Goal: Transaction & Acquisition: Purchase product/service

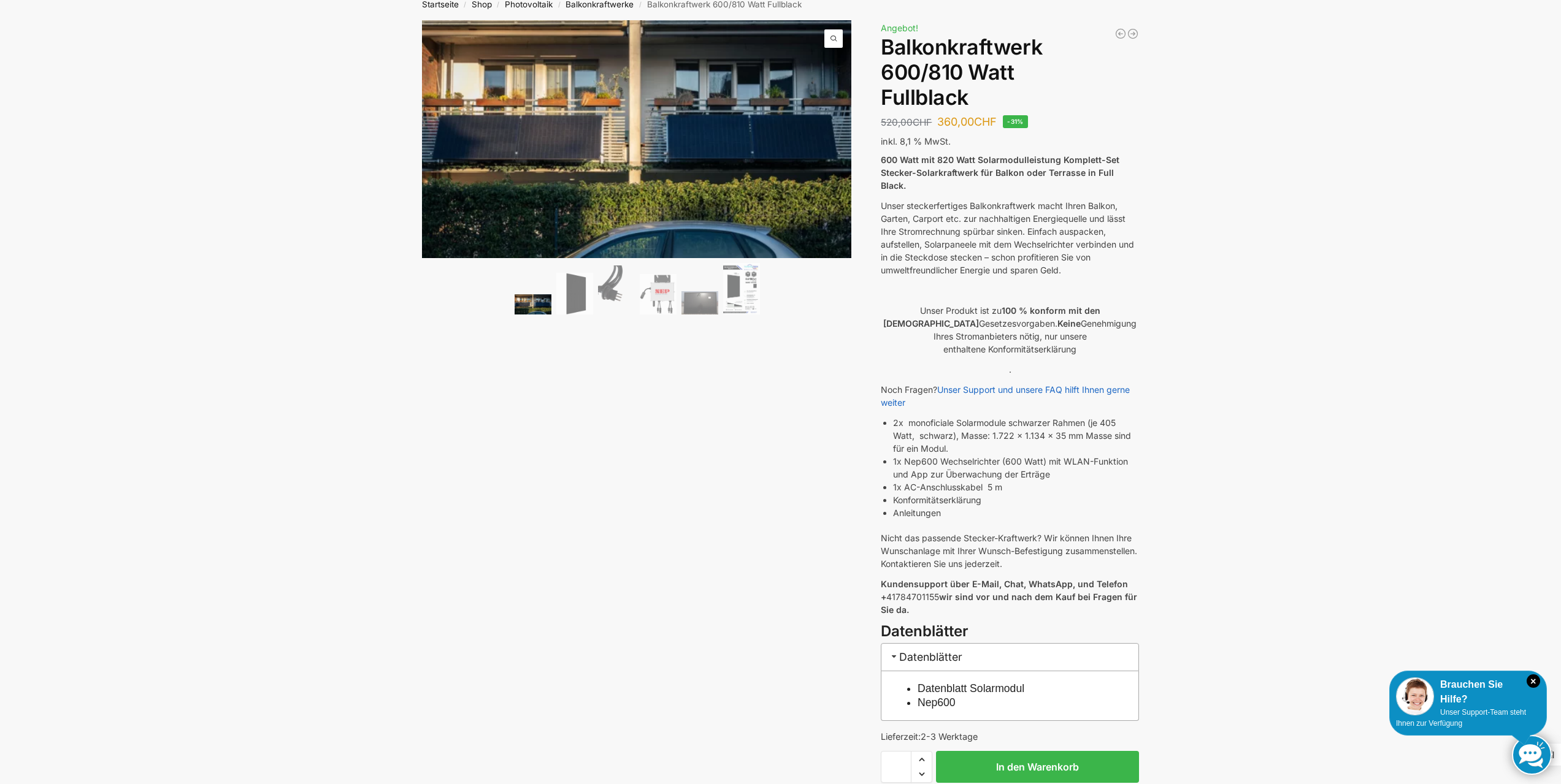
scroll to position [62, 0]
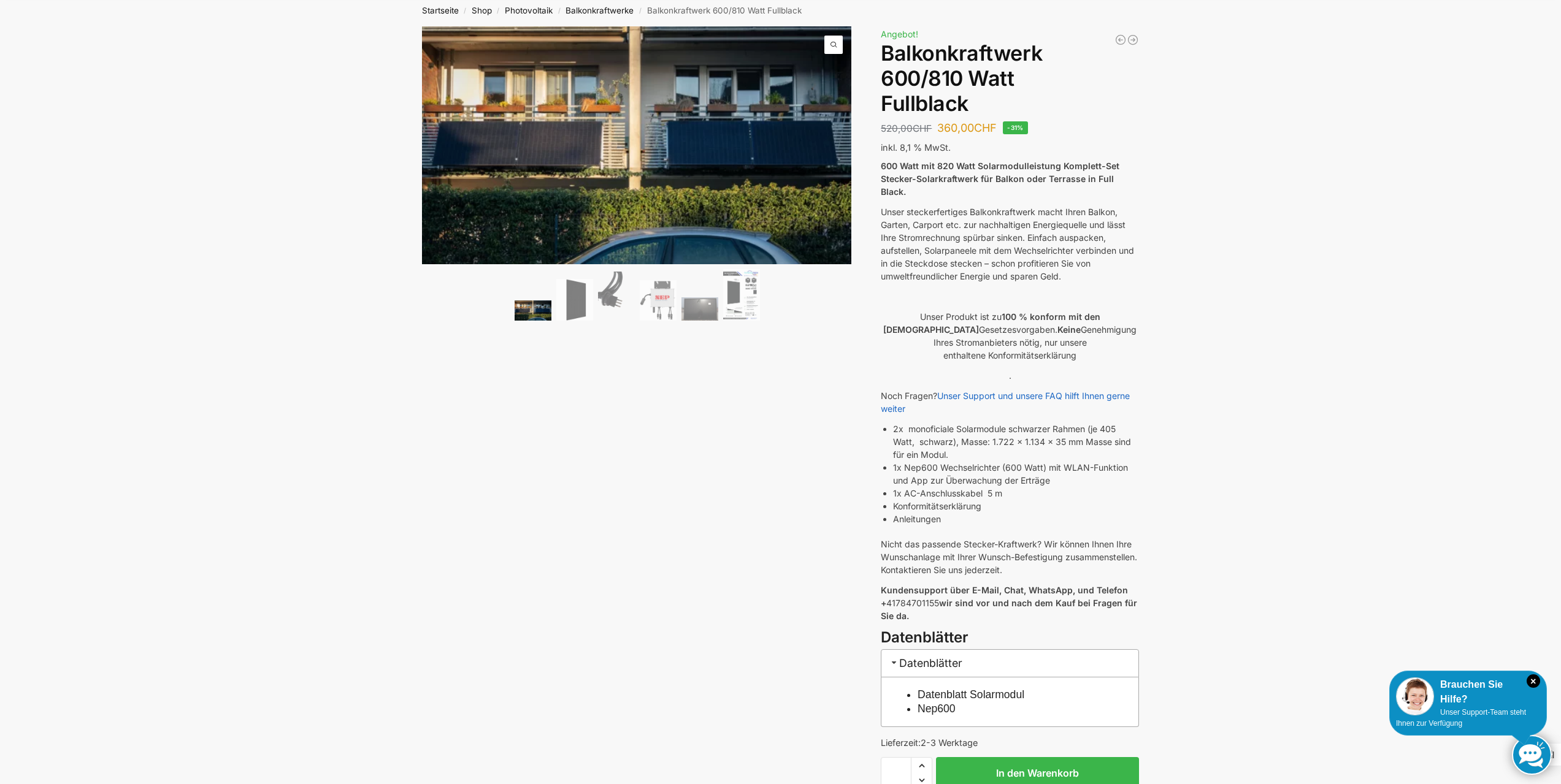
click at [1012, 689] on link "Datenblatt Solarmodul" at bounding box center [970, 695] width 107 height 13
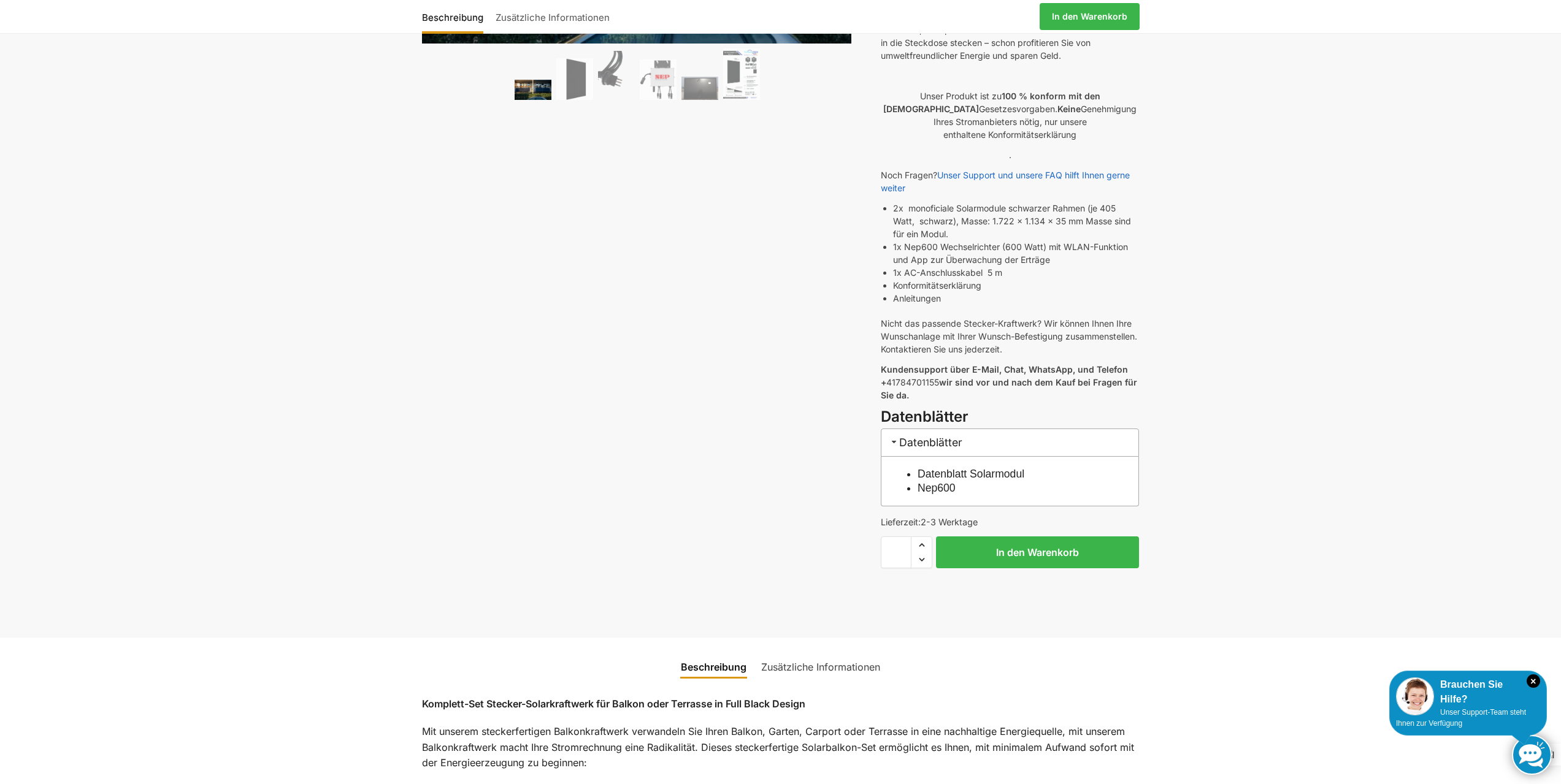
scroll to position [307, 0]
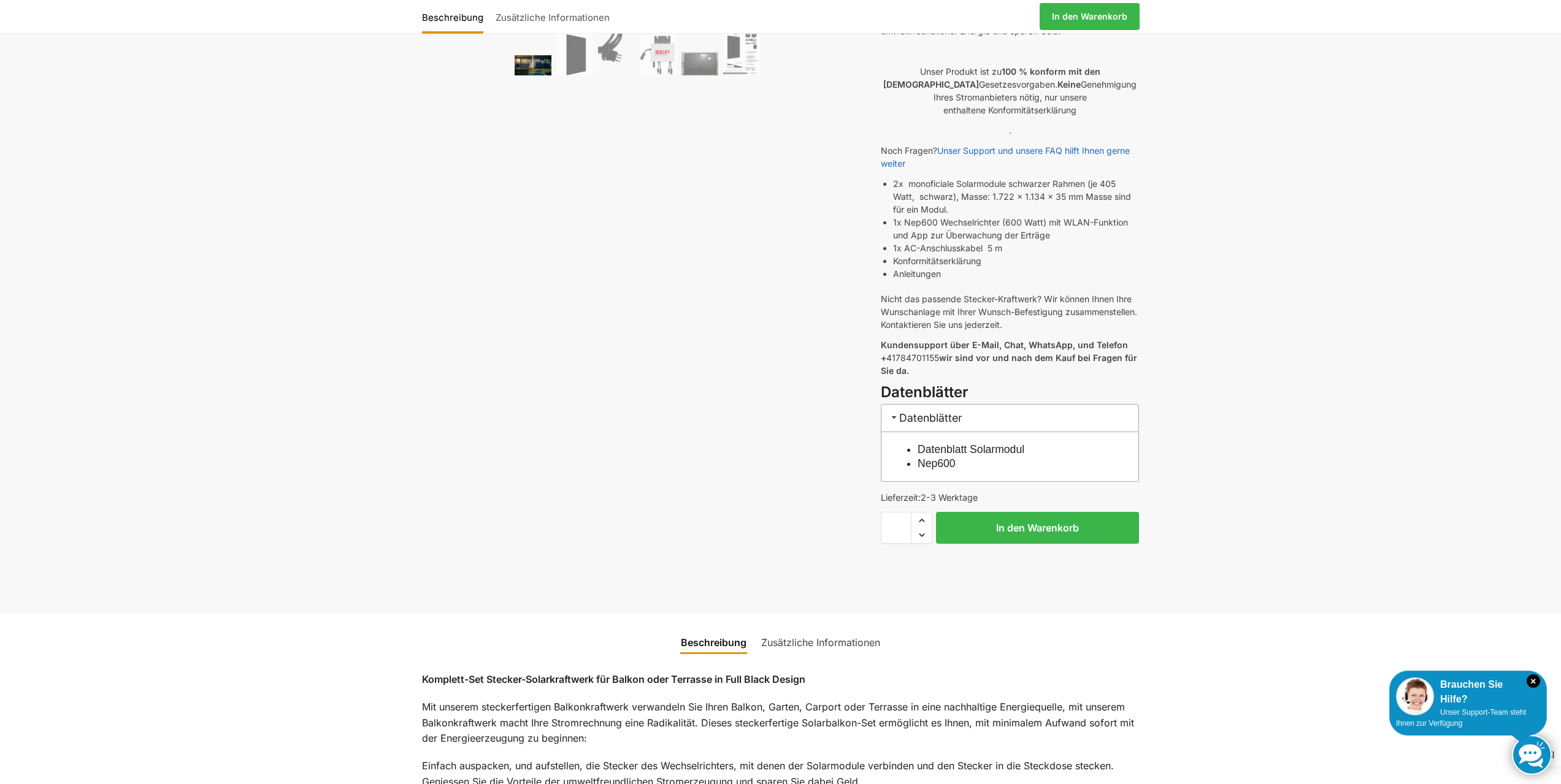
click at [976, 443] on link "Datenblatt Solarmodul" at bounding box center [970, 449] width 107 height 13
click at [950, 457] on link "Nep600" at bounding box center [936, 464] width 38 height 13
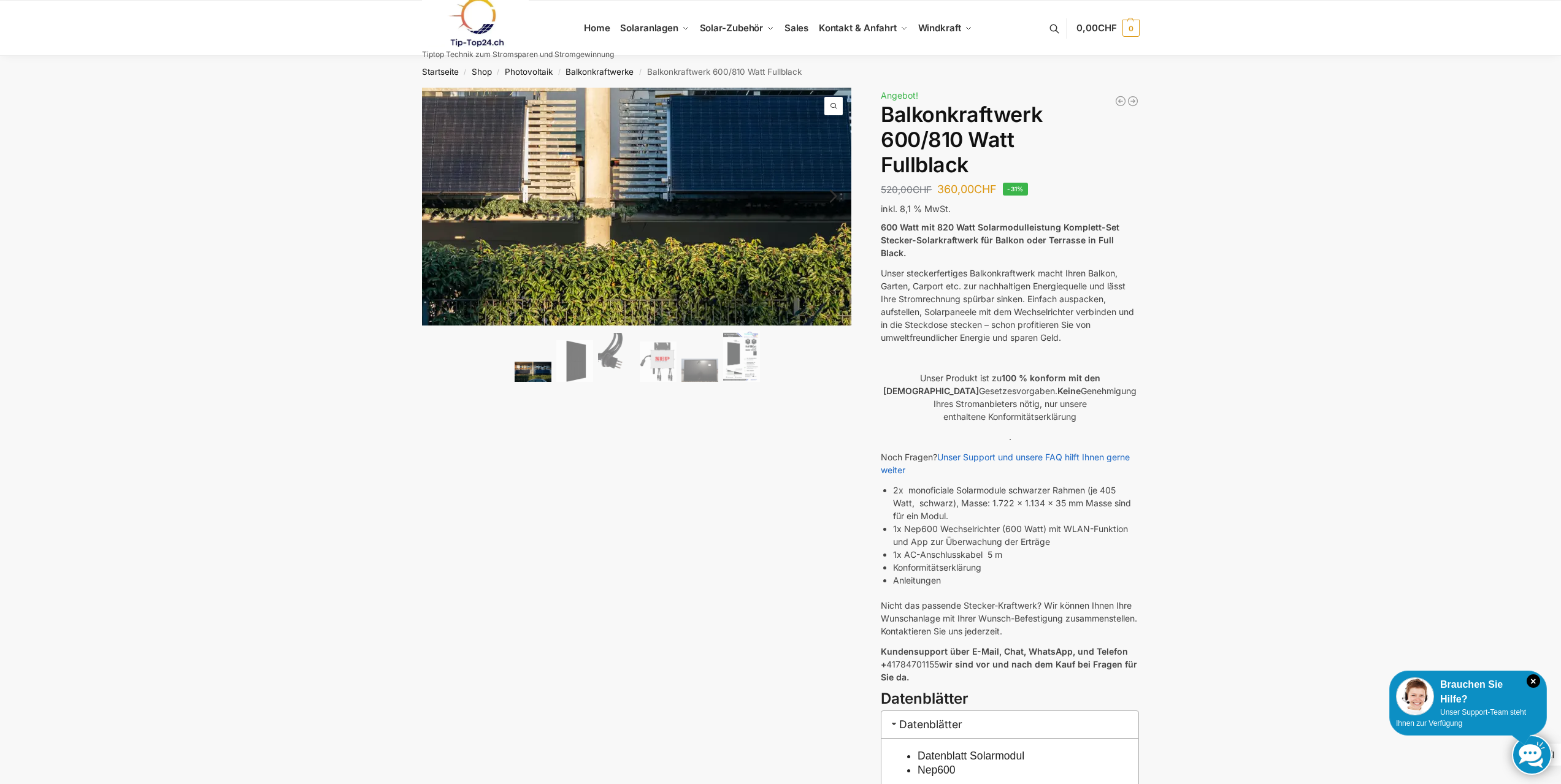
click at [666, 254] on img at bounding box center [601, 149] width 944 height 521
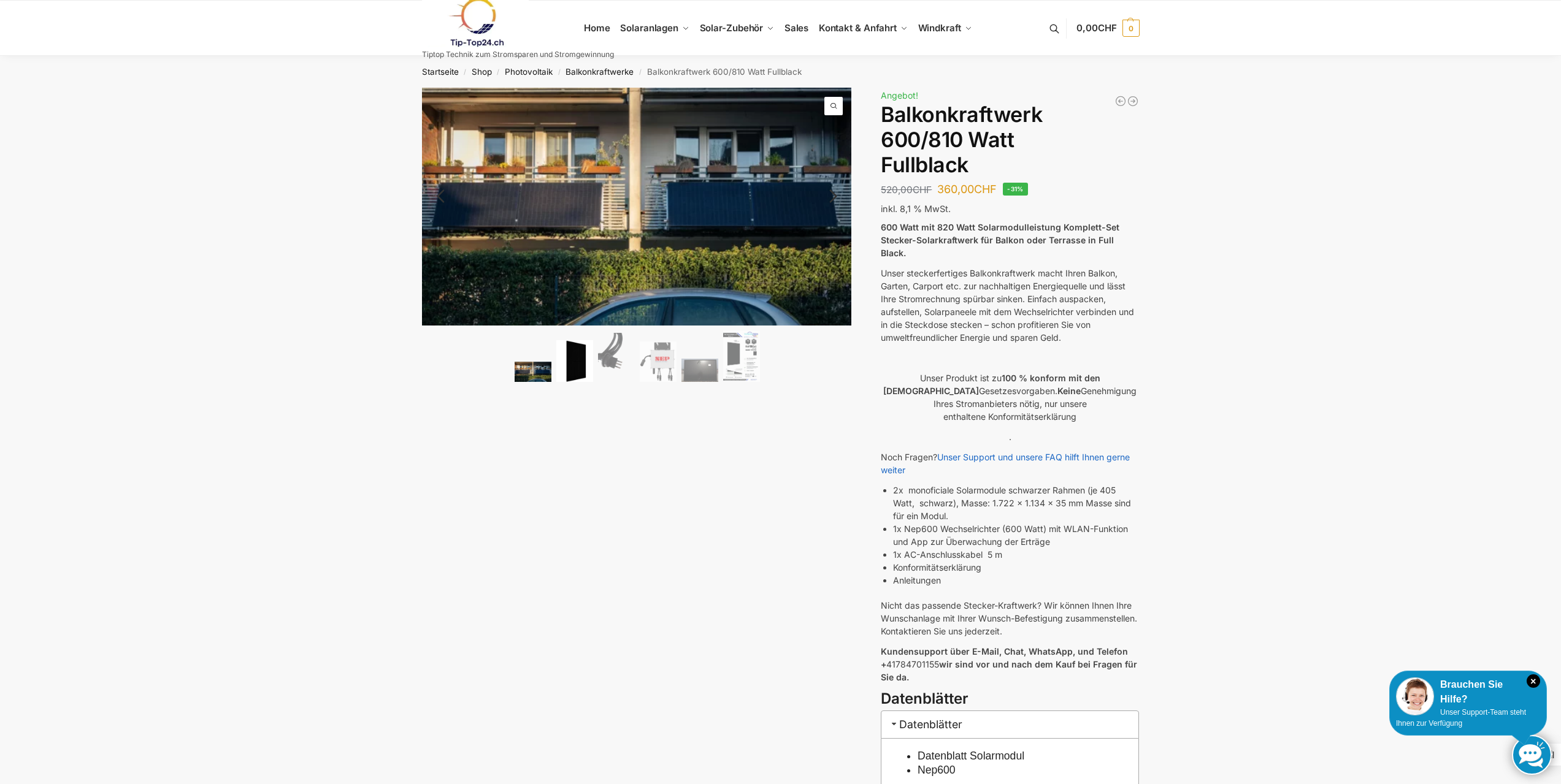
click at [580, 349] on img at bounding box center [574, 361] width 37 height 42
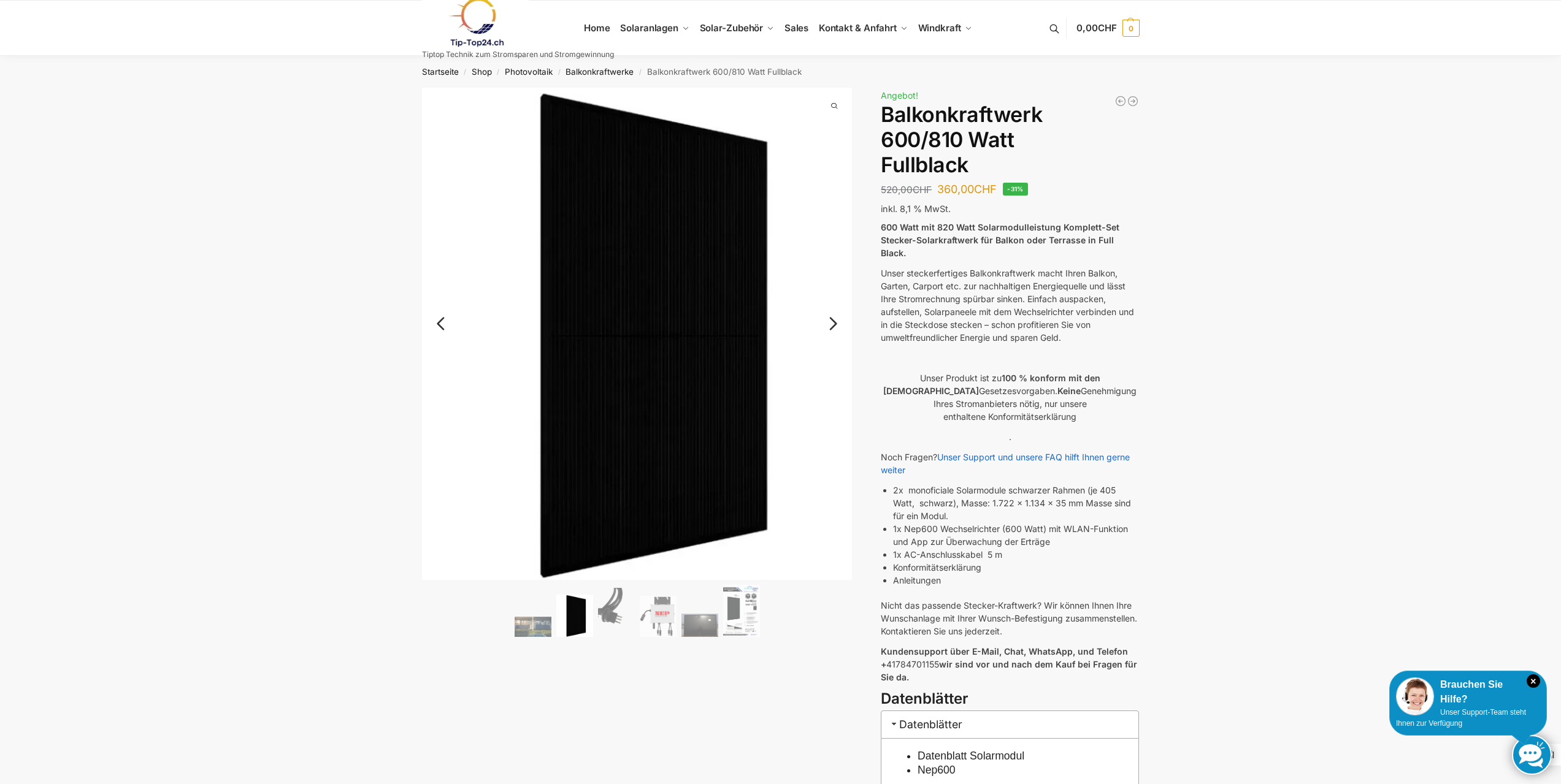
click at [839, 324] on link "Next" at bounding box center [832, 330] width 41 height 13
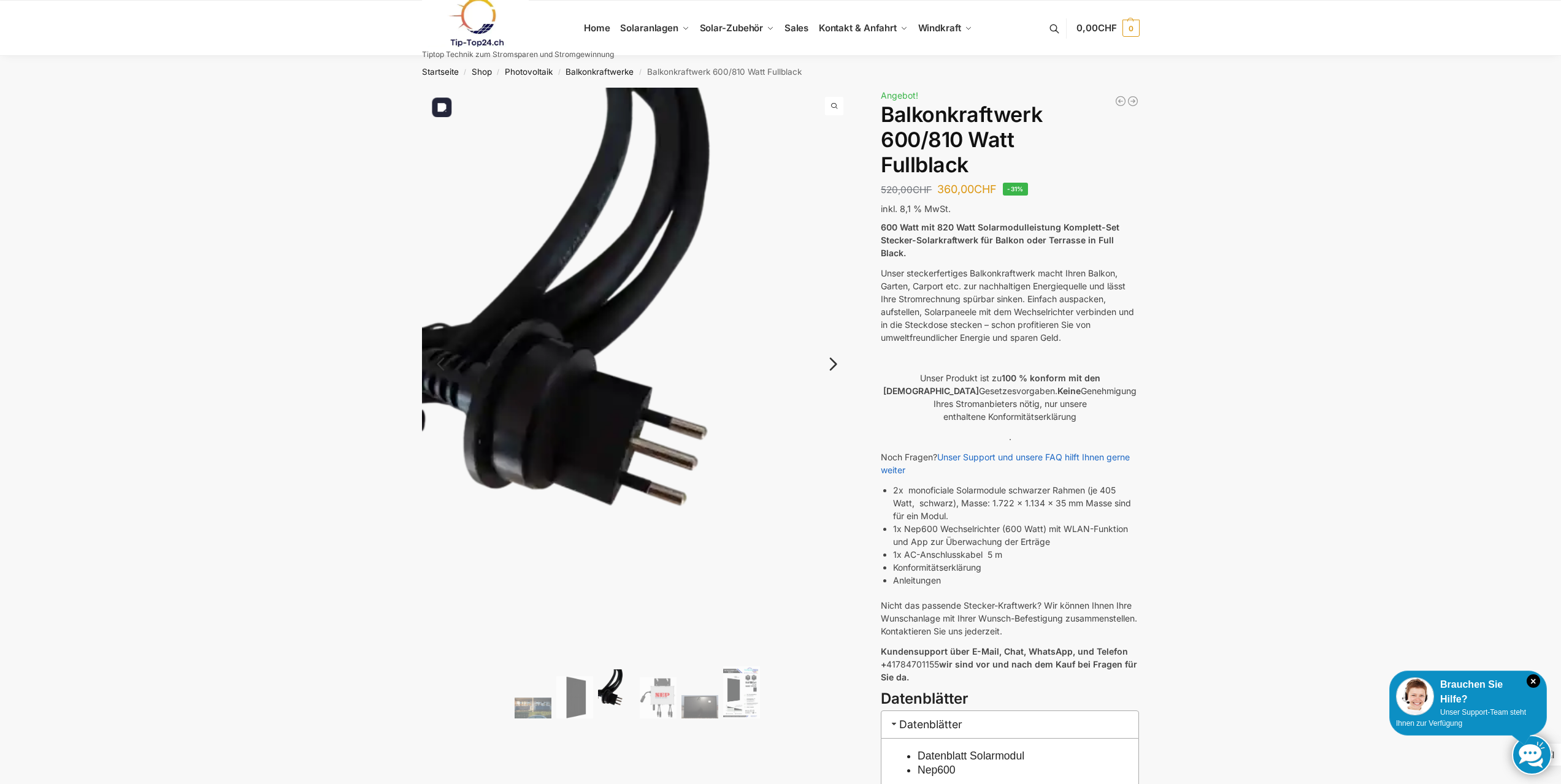
click at [839, 324] on img at bounding box center [636, 374] width 431 height 574
click at [832, 364] on link "Next" at bounding box center [832, 371] width 41 height 13
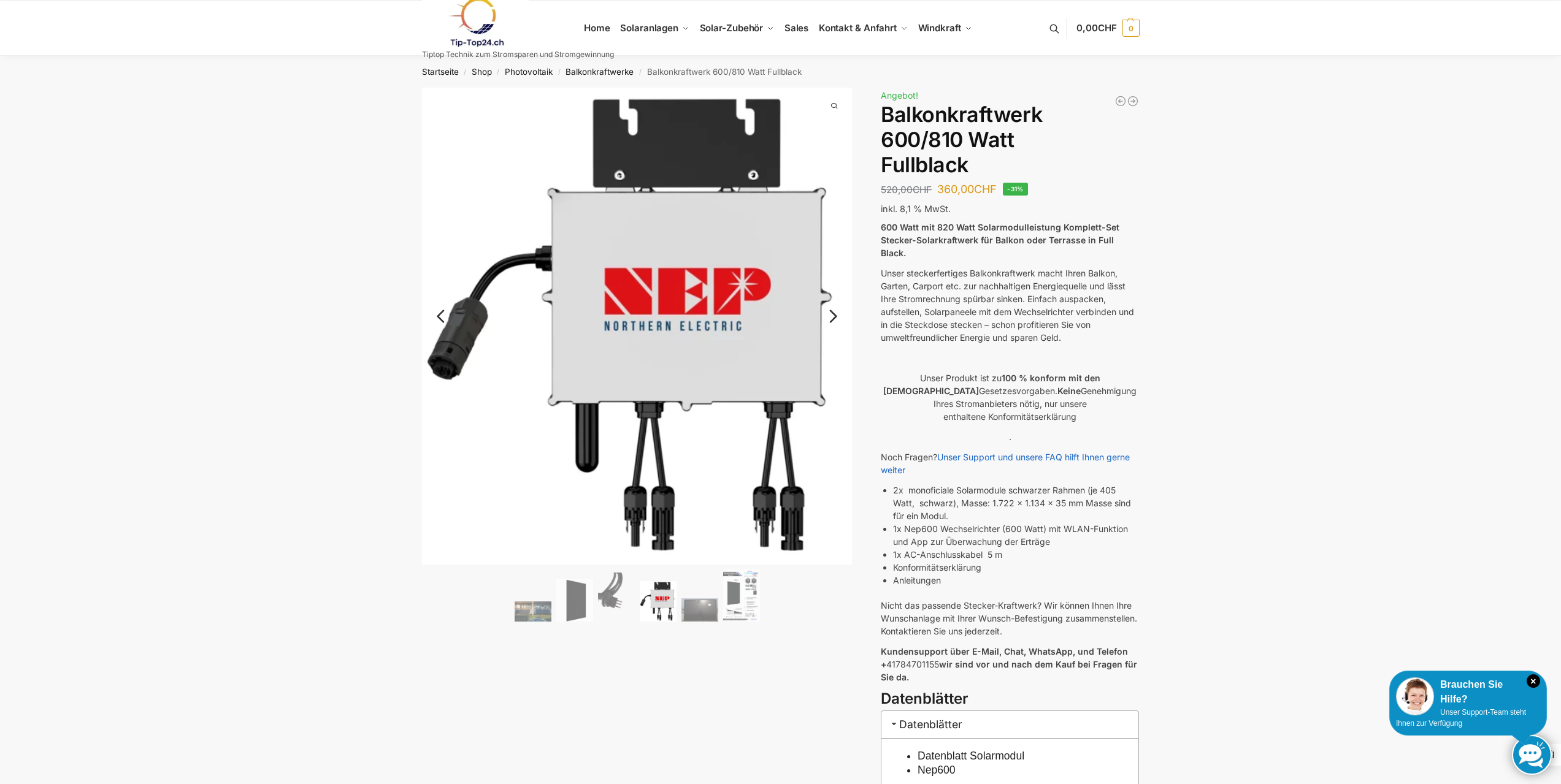
click at [840, 319] on link "Next" at bounding box center [832, 323] width 41 height 13
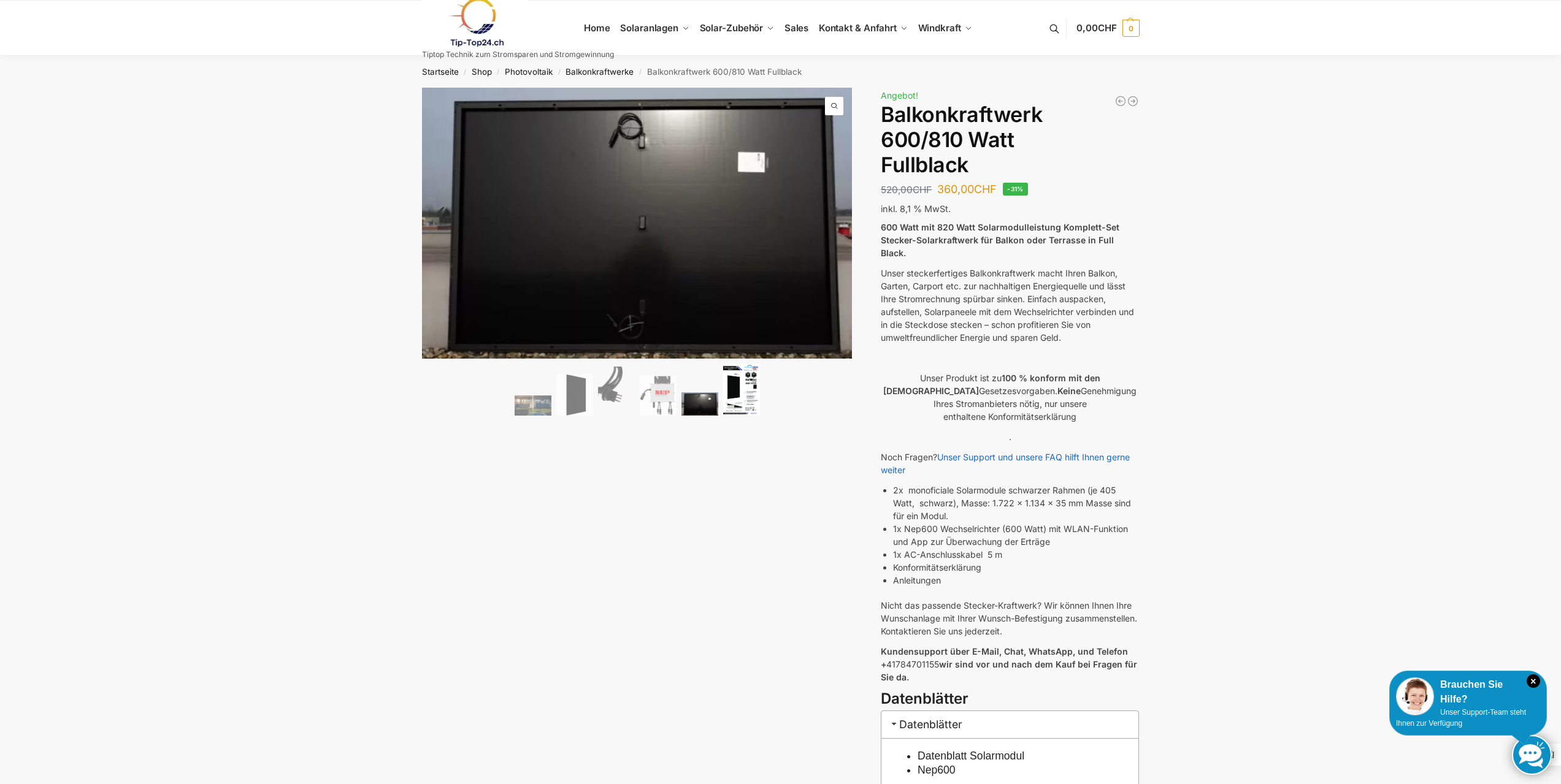
click at [740, 395] on img at bounding box center [741, 389] width 37 height 52
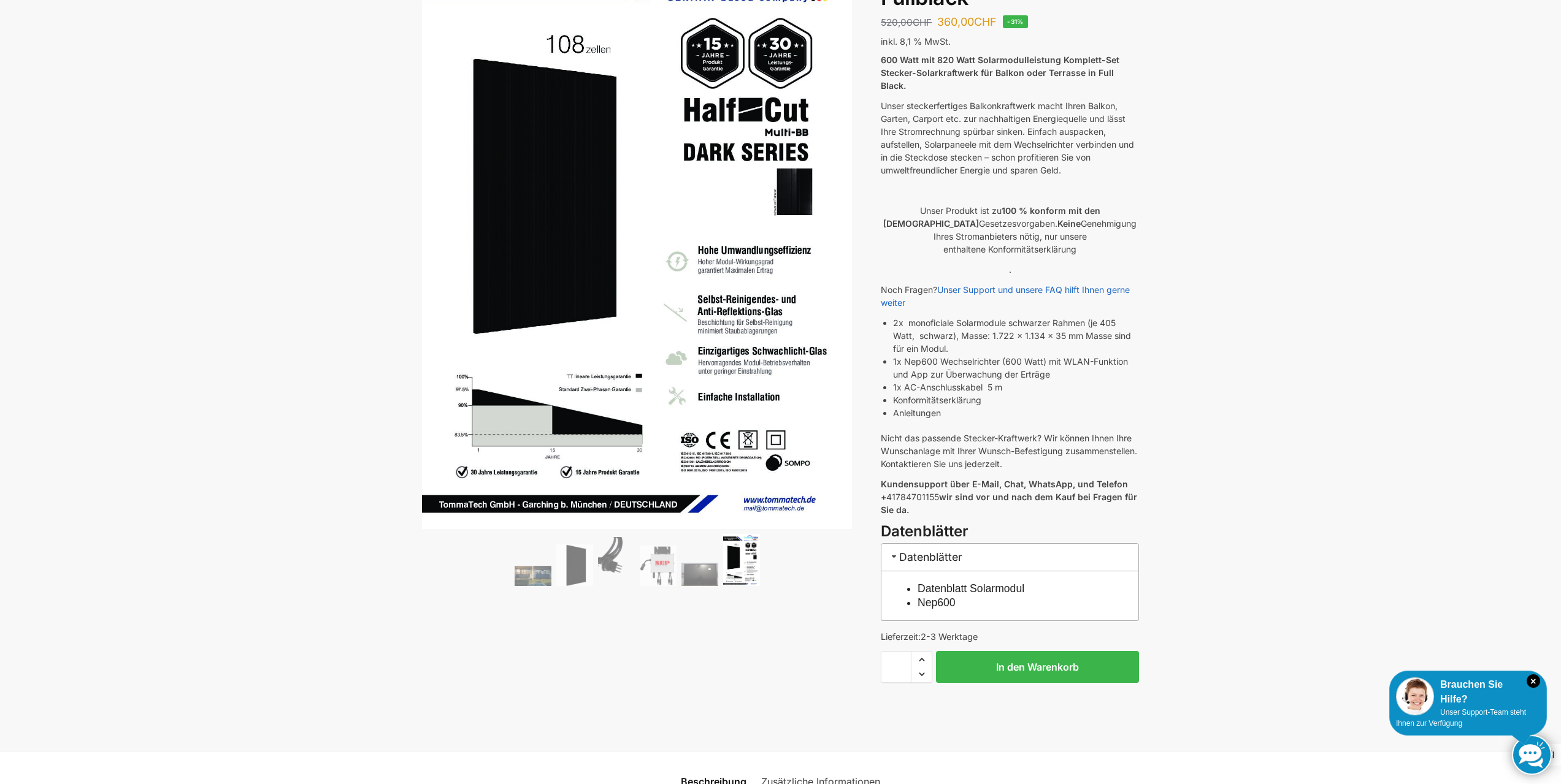
scroll to position [184, 0]
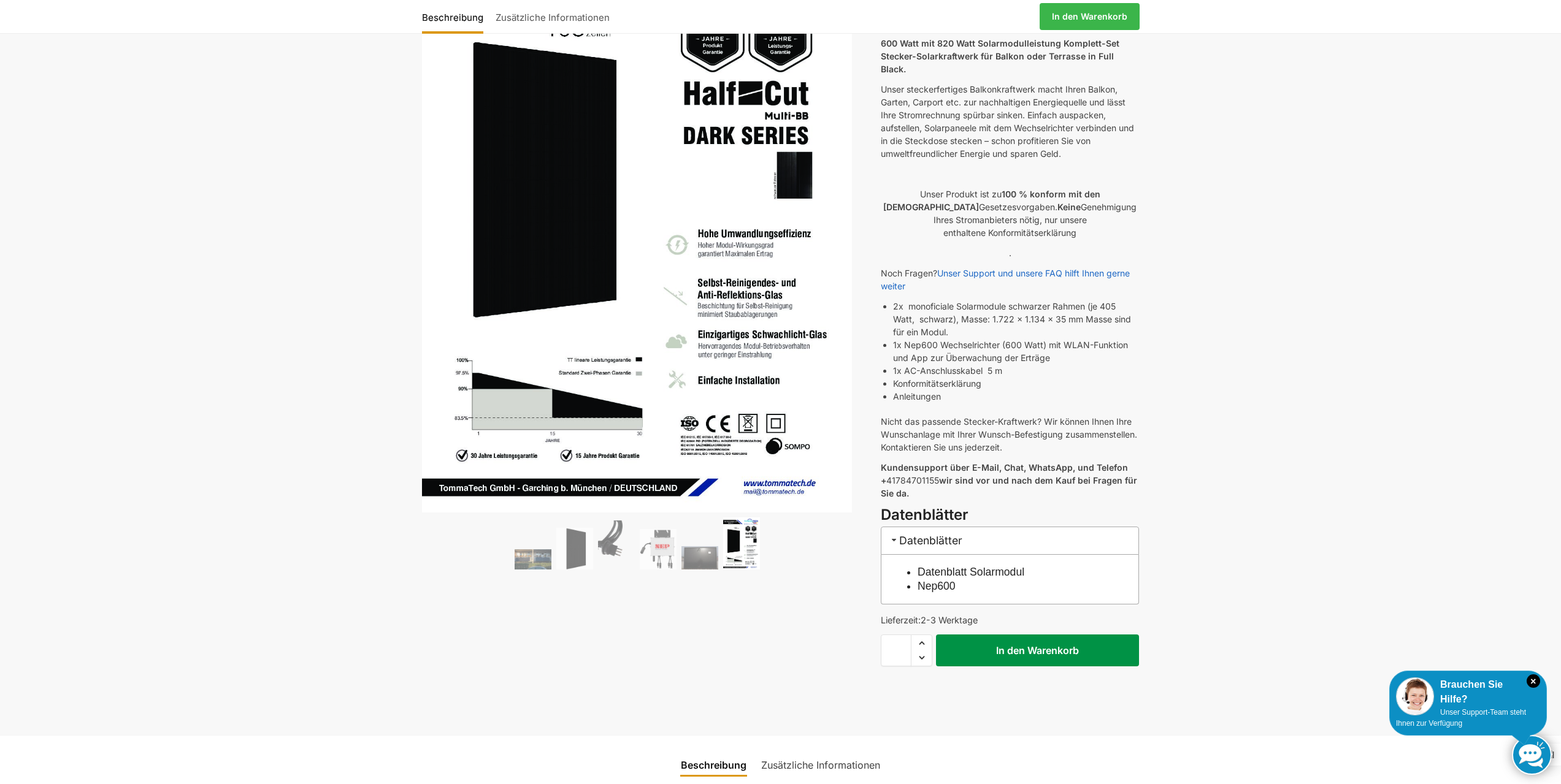
click at [1051, 643] on button "In den Warenkorb" at bounding box center [1037, 651] width 203 height 32
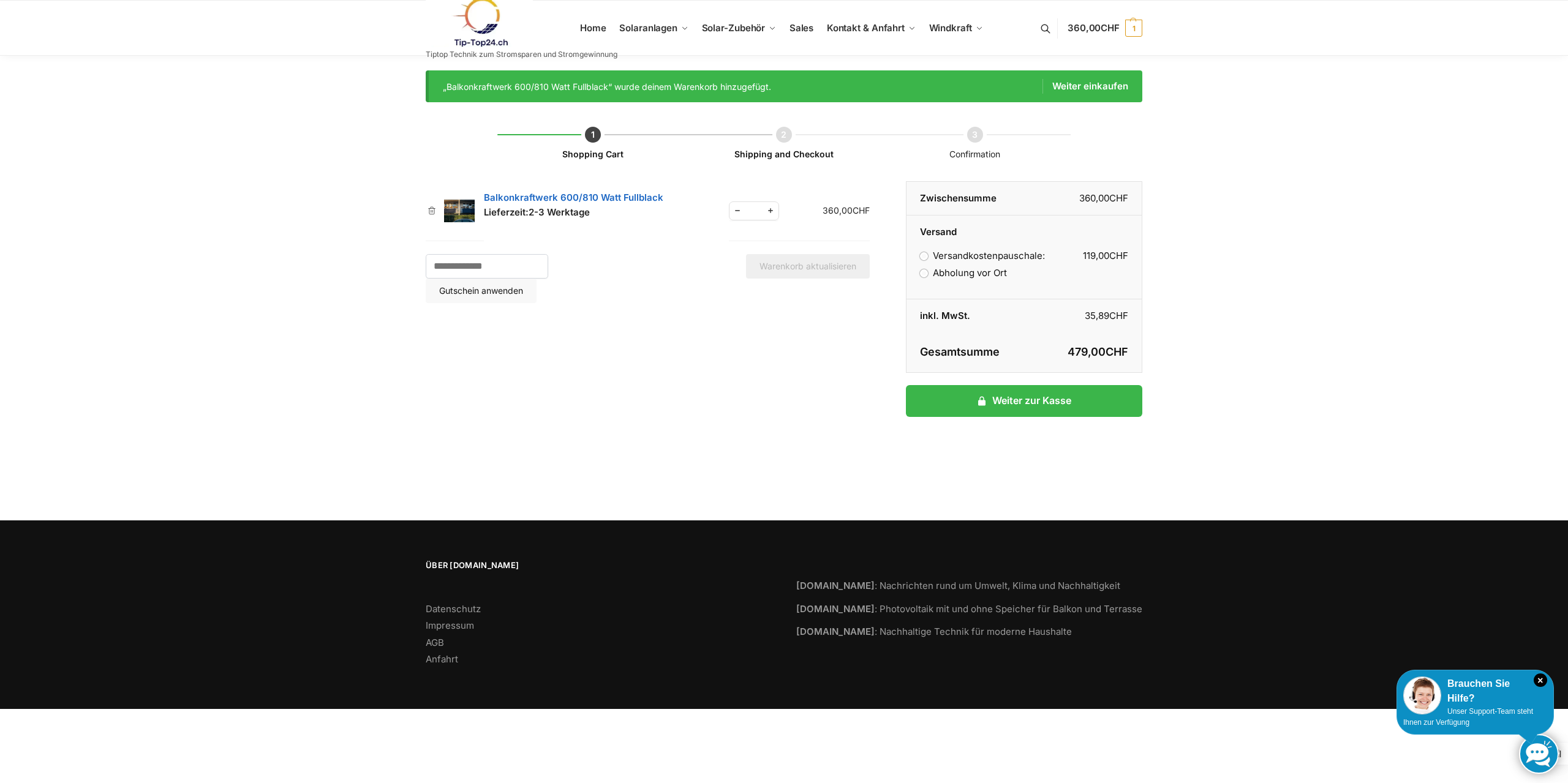
click at [920, 274] on label "Abholung vor Ort" at bounding box center [963, 273] width 87 height 12
click at [428, 661] on link "Anfahrt" at bounding box center [442, 659] width 32 height 12
